Goal: Task Accomplishment & Management: Use online tool/utility

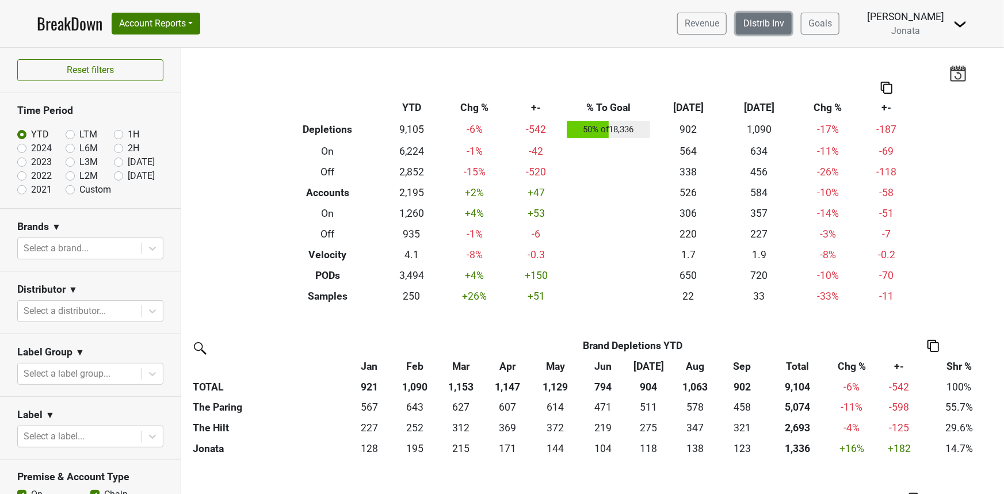
click at [768, 27] on link "Distrib Inv" at bounding box center [764, 24] width 56 height 22
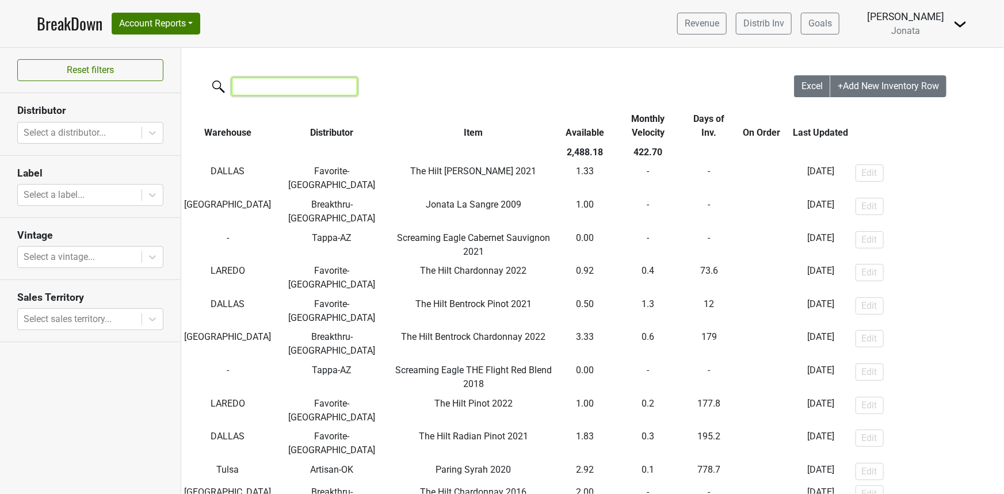
click at [311, 87] on input "search" at bounding box center [294, 87] width 125 height 18
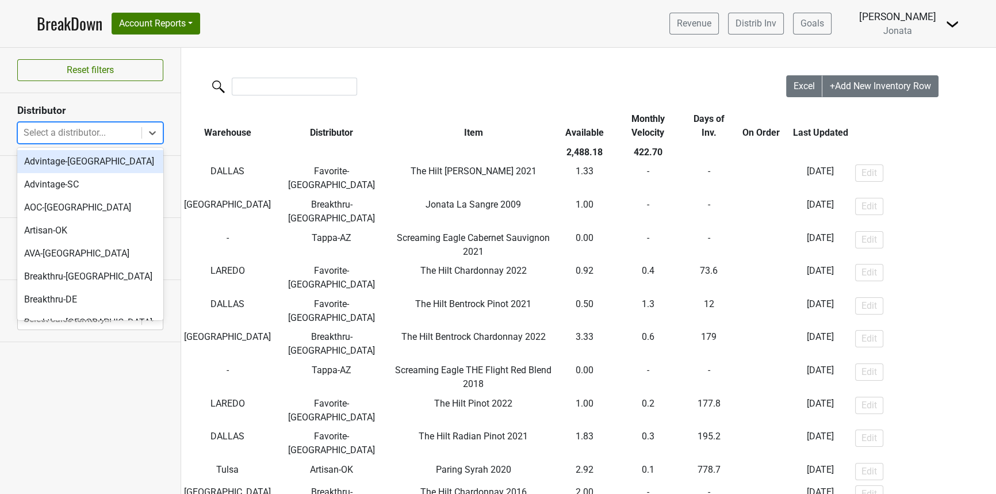
click at [81, 132] on div at bounding box center [80, 133] width 112 height 16
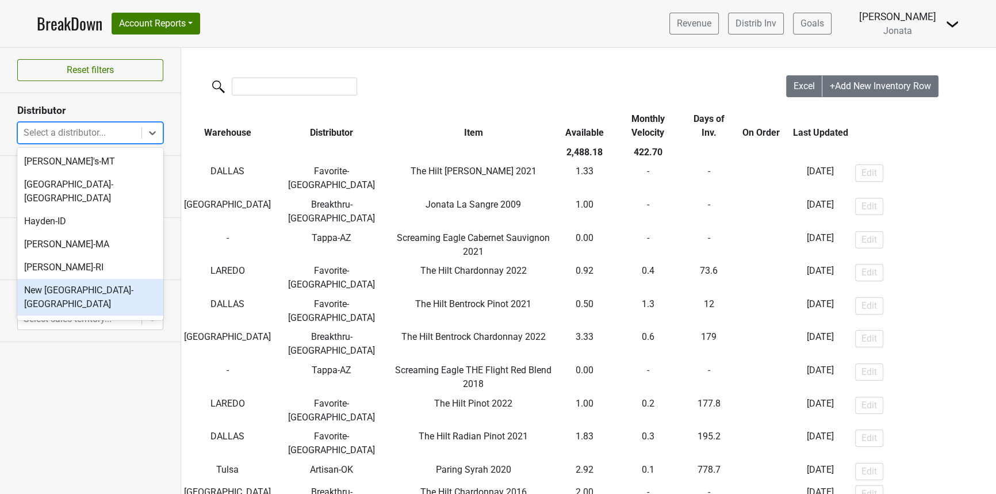
scroll to position [315, 0]
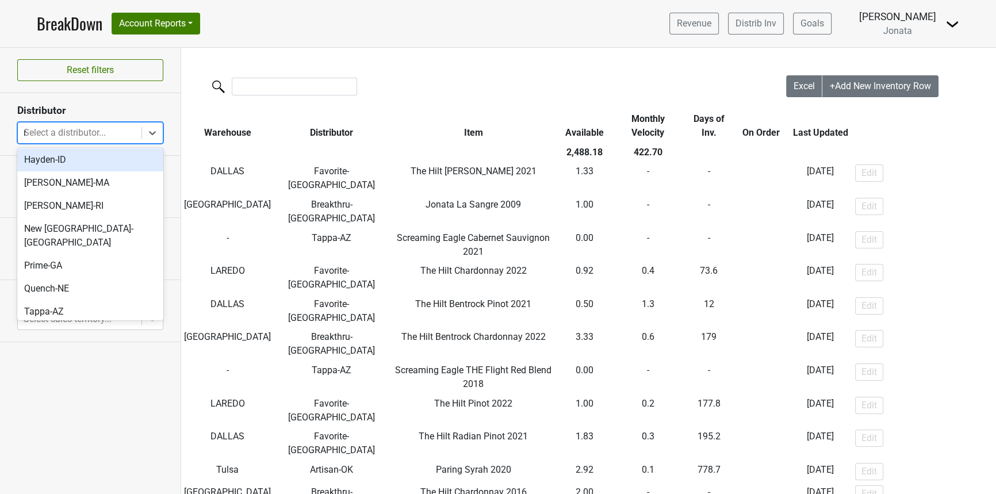
type input "ny"
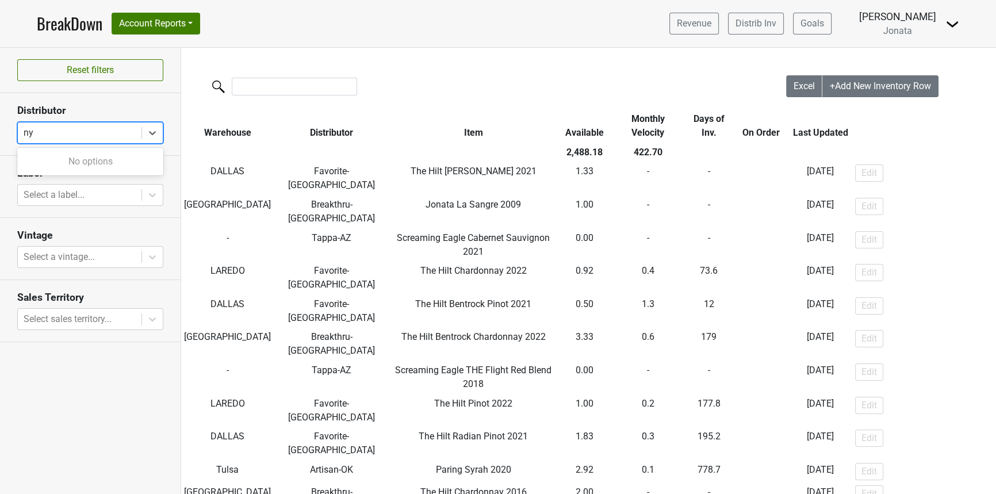
scroll to position [0, 0]
drag, startPoint x: 82, startPoint y: 131, endPoint x: 9, endPoint y: 121, distance: 73.2
click at [18, 128] on div "Select a distributor..." at bounding box center [80, 133] width 124 height 21
type input "e"
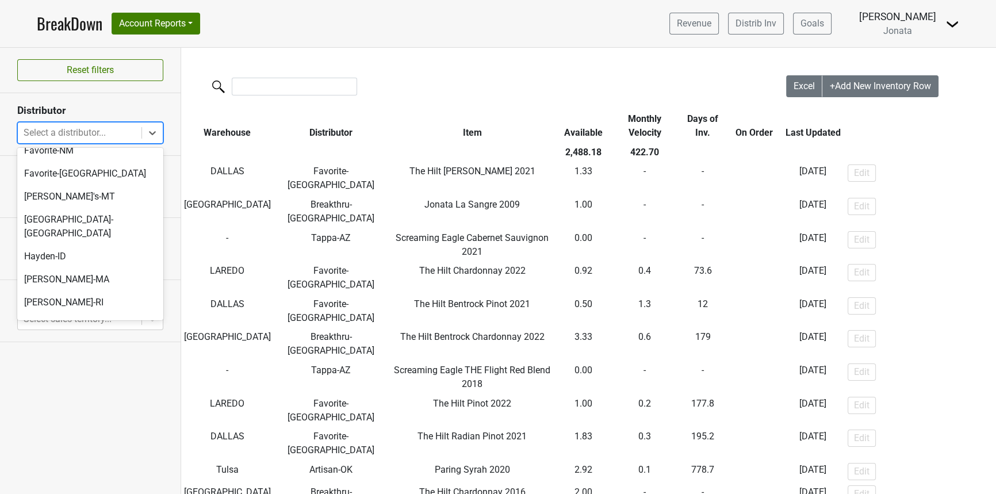
scroll to position [221, 0]
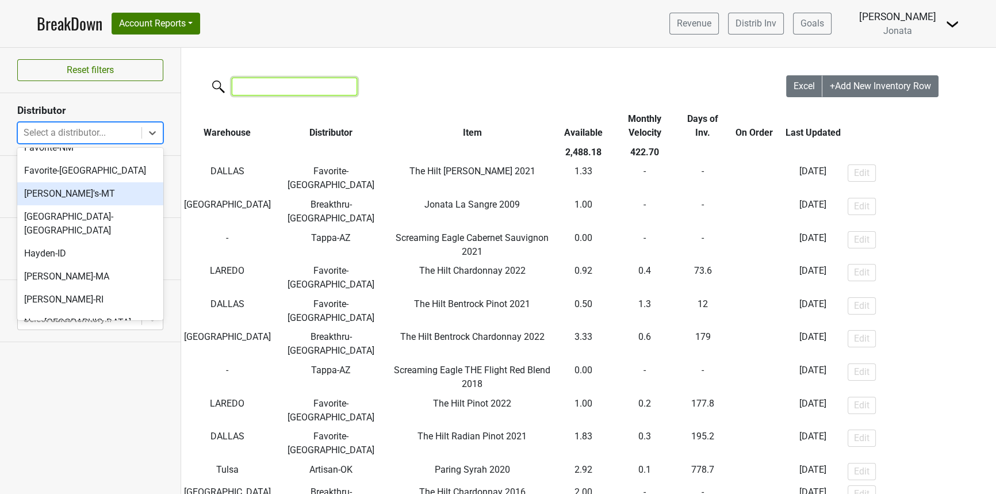
click at [309, 86] on input "search" at bounding box center [294, 87] width 125 height 18
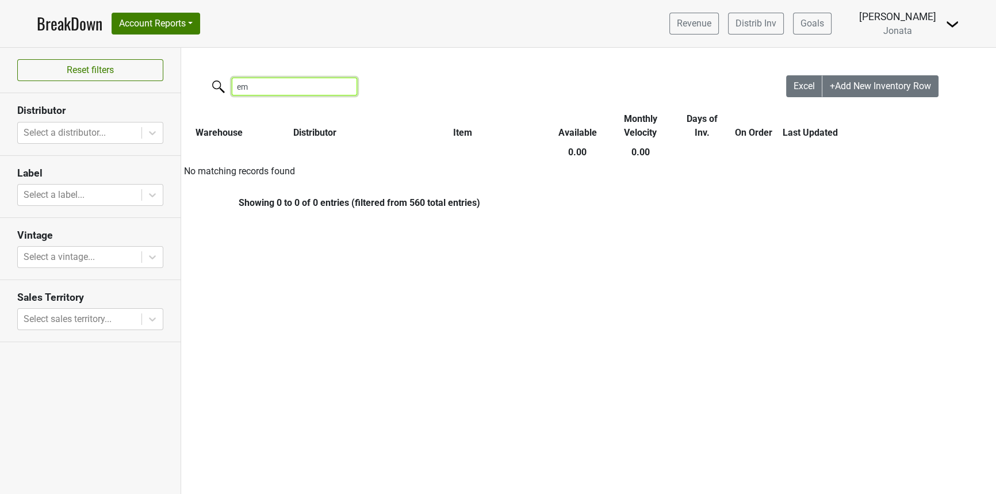
type input "e"
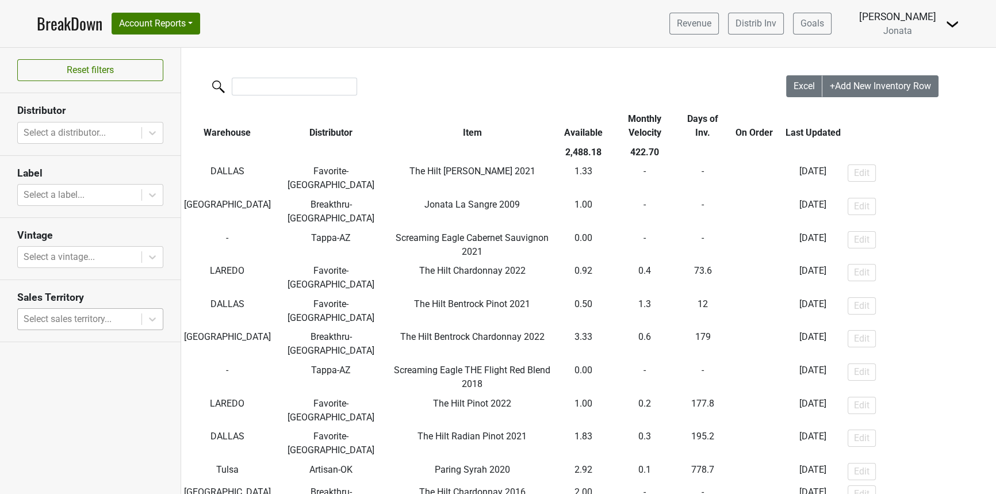
click at [131, 312] on div at bounding box center [80, 319] width 112 height 16
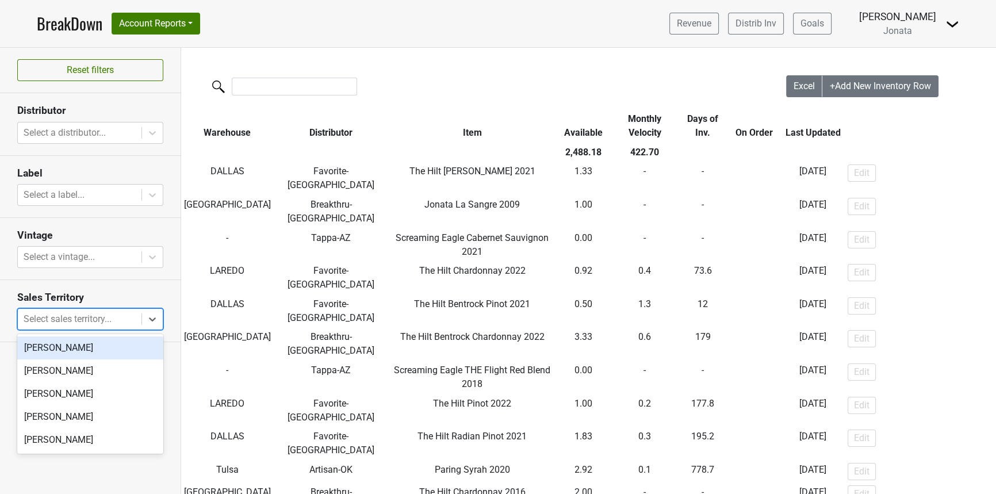
click at [119, 330] on section "Sales Territory option [PERSON_NAME] focused, 1 of 5. 5 results available. Use …" at bounding box center [90, 311] width 181 height 62
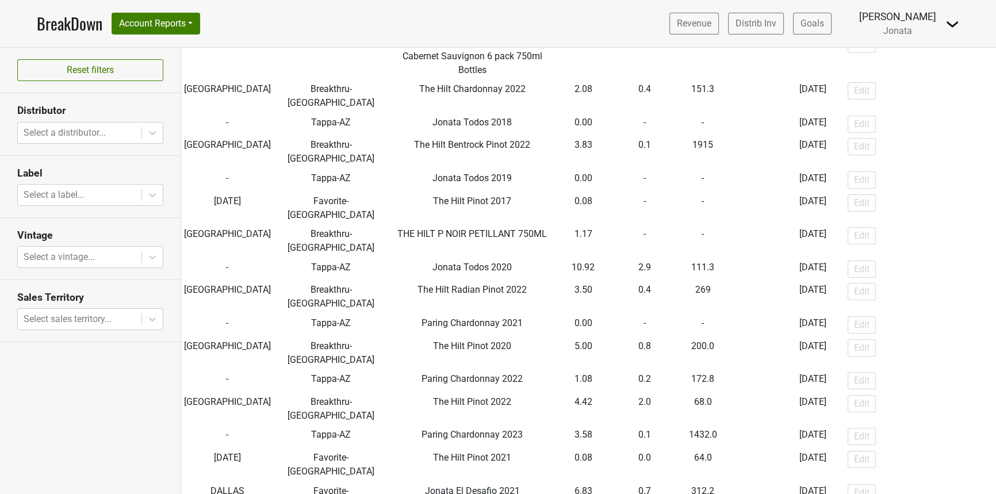
scroll to position [0, 0]
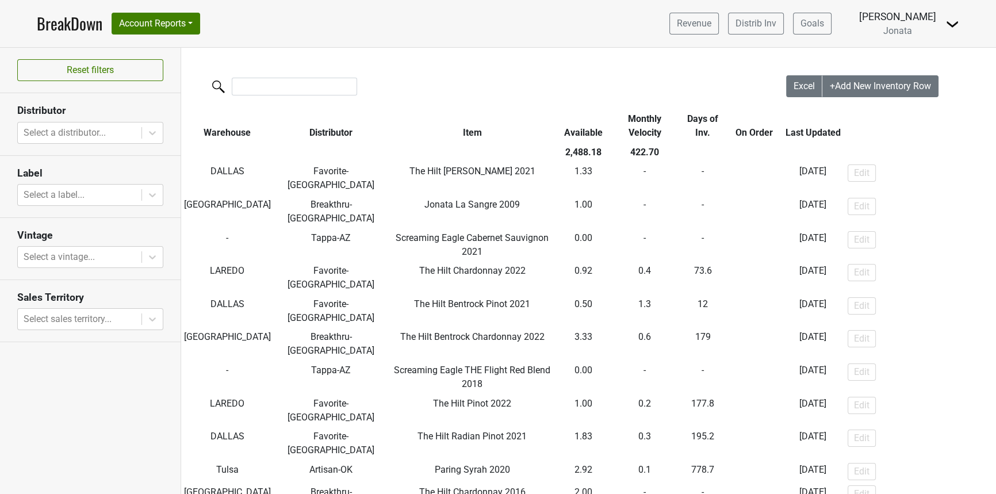
click at [694, 118] on th "Days of Inv." at bounding box center [702, 125] width 47 height 33
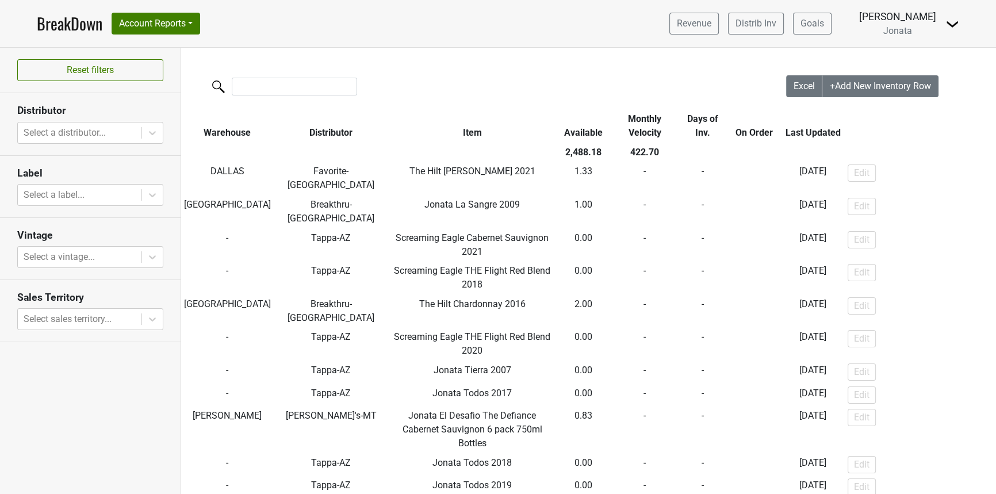
click at [694, 118] on th "Days of Inv." at bounding box center [702, 125] width 47 height 33
